Goal: Navigation & Orientation: Find specific page/section

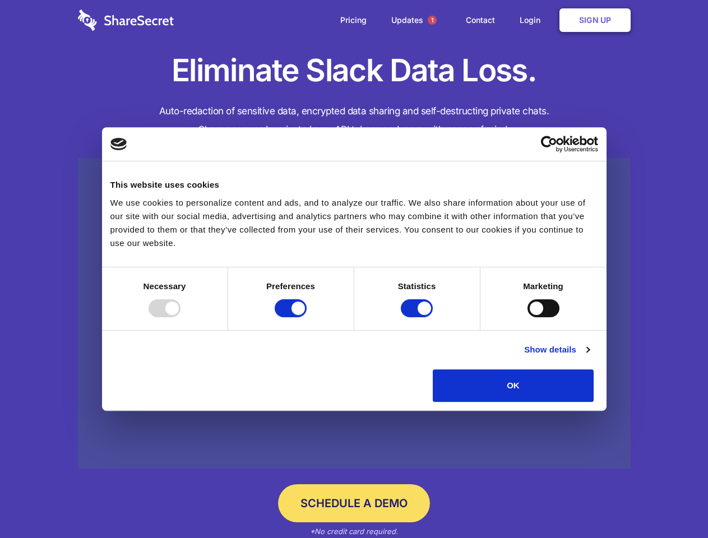
click at [181, 317] on div at bounding box center [165, 308] width 32 height 18
click at [307, 317] on input "Preferences" at bounding box center [291, 308] width 32 height 18
checkbox input "false"
click at [418, 317] on input "Statistics" at bounding box center [417, 308] width 32 height 18
checkbox input "false"
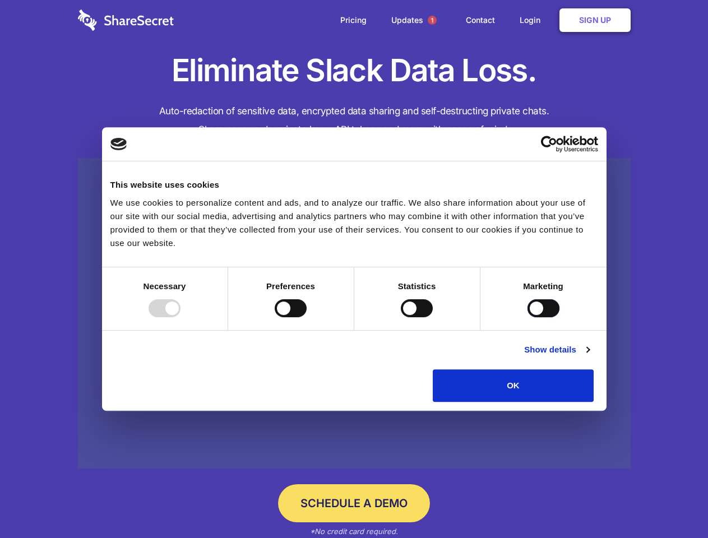
click at [528, 317] on input "Marketing" at bounding box center [544, 308] width 32 height 18
checkbox input "true"
click at [589, 357] on link "Show details" at bounding box center [556, 349] width 65 height 13
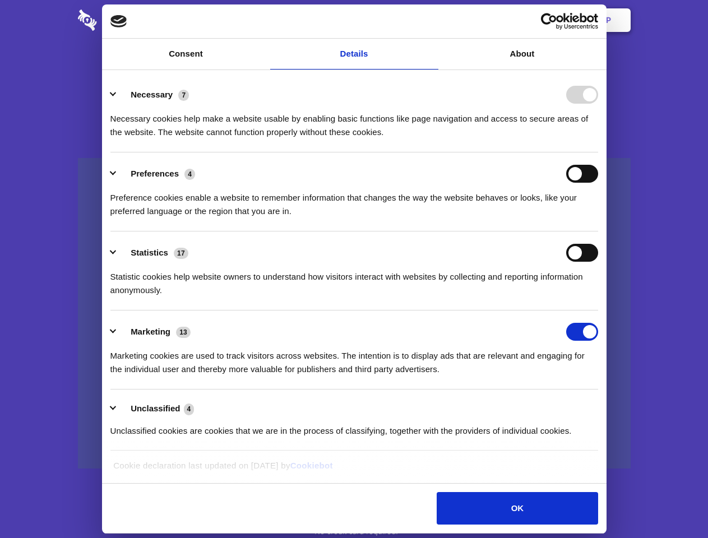
click at [598, 152] on li "Necessary 7 Necessary cookies help make a website usable by enabling basic func…" at bounding box center [354, 112] width 488 height 79
click at [432, 20] on span "1" at bounding box center [432, 20] width 9 height 9
